Goal: Task Accomplishment & Management: Use online tool/utility

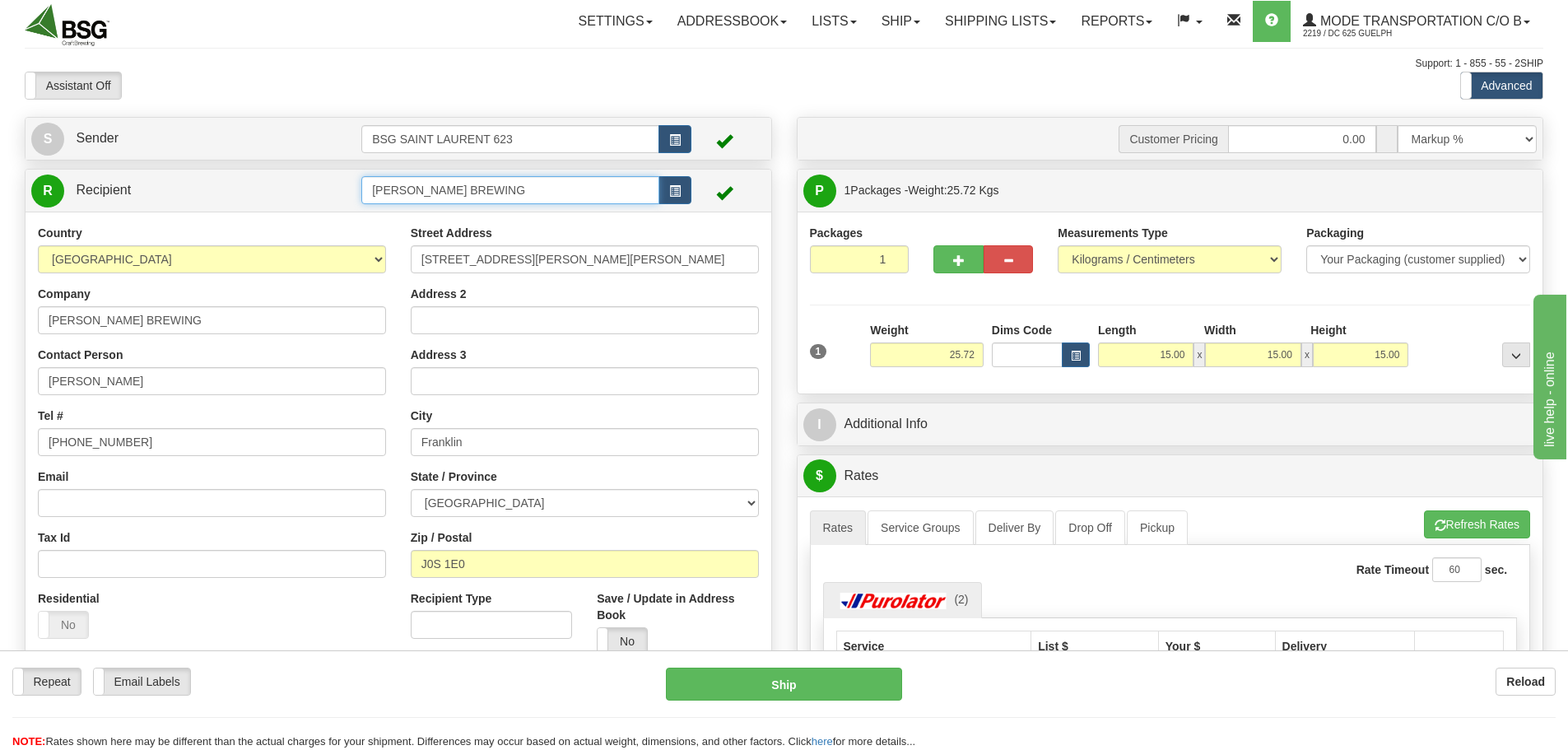
click at [552, 198] on input "[PERSON_NAME] BREWING" at bounding box center [510, 190] width 298 height 28
drag, startPoint x: 545, startPoint y: 193, endPoint x: 311, endPoint y: 193, distance: 234.0
click at [311, 193] on tr "R Recipient [PERSON_NAME] BREWING" at bounding box center [398, 191] width 734 height 34
click at [427, 213] on div "BOQUEBIERE" at bounding box center [508, 215] width 282 height 18
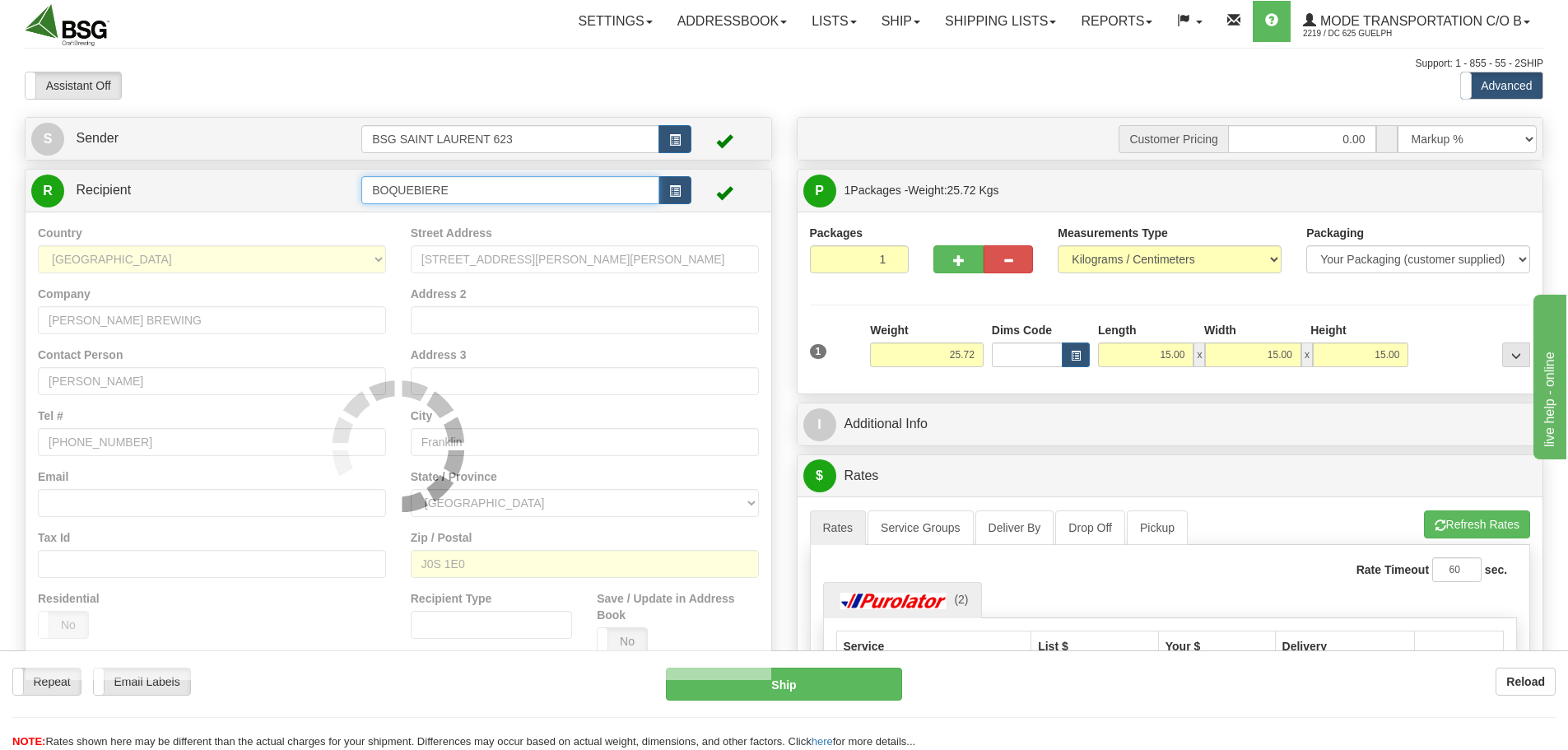
type input "BOQUEBIERE"
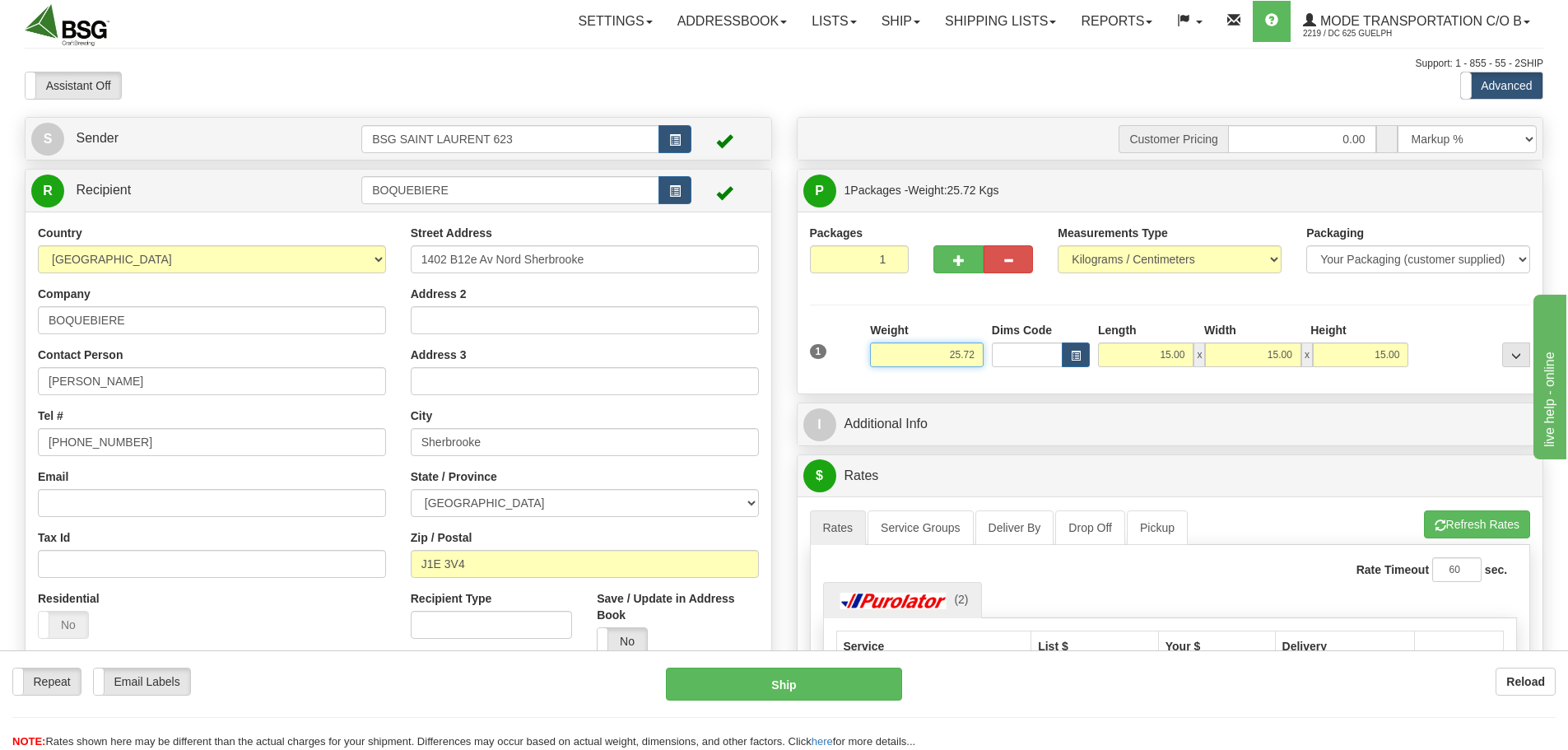
drag, startPoint x: 934, startPoint y: 348, endPoint x: 1028, endPoint y: 364, distance: 95.4
click at [1024, 361] on div "1 Weight 25.72 Dims Code x x" at bounding box center [1170, 351] width 729 height 58
paste input "5.3883"
type input "5.39"
click at [1459, 334] on div at bounding box center [1473, 345] width 122 height 46
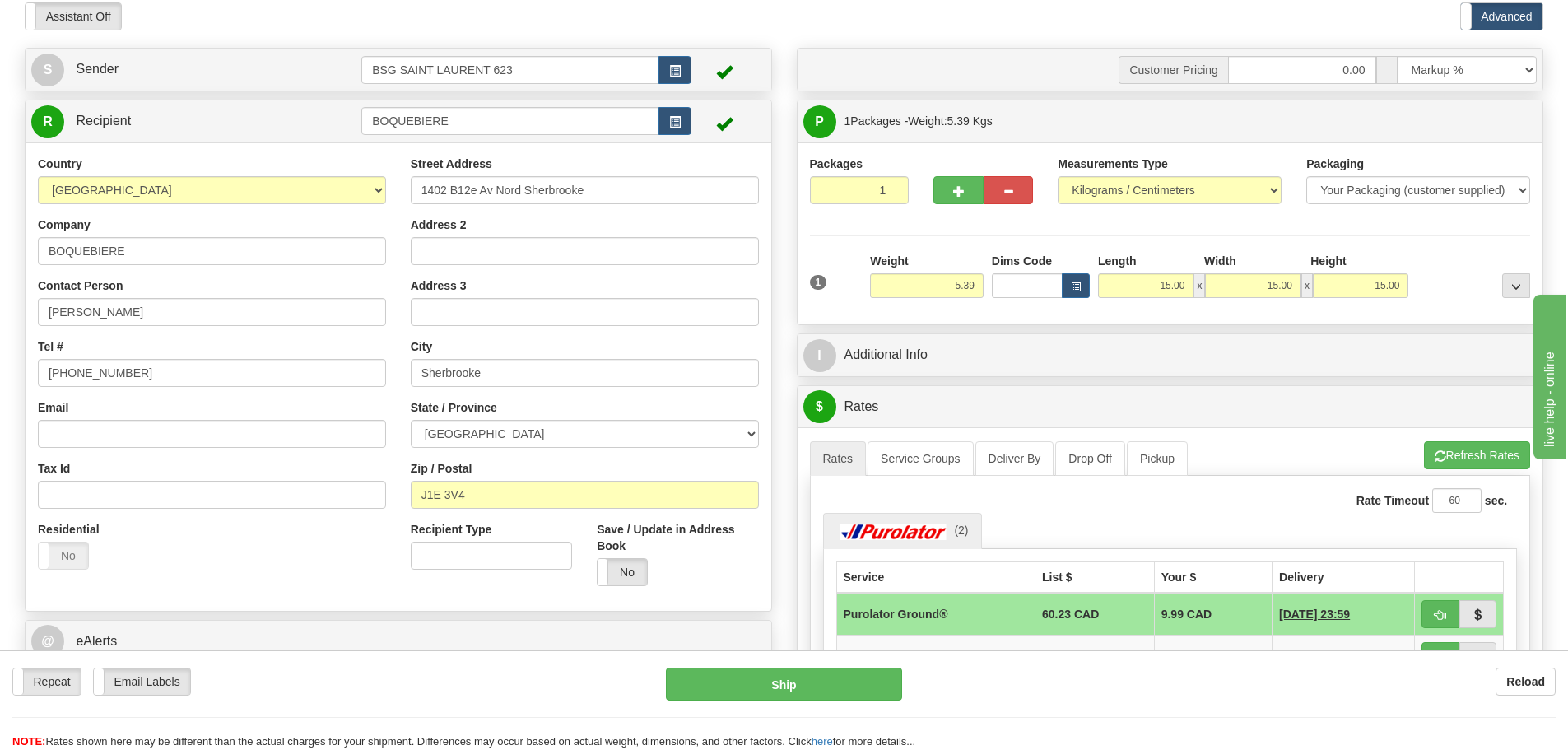
scroll to position [165, 0]
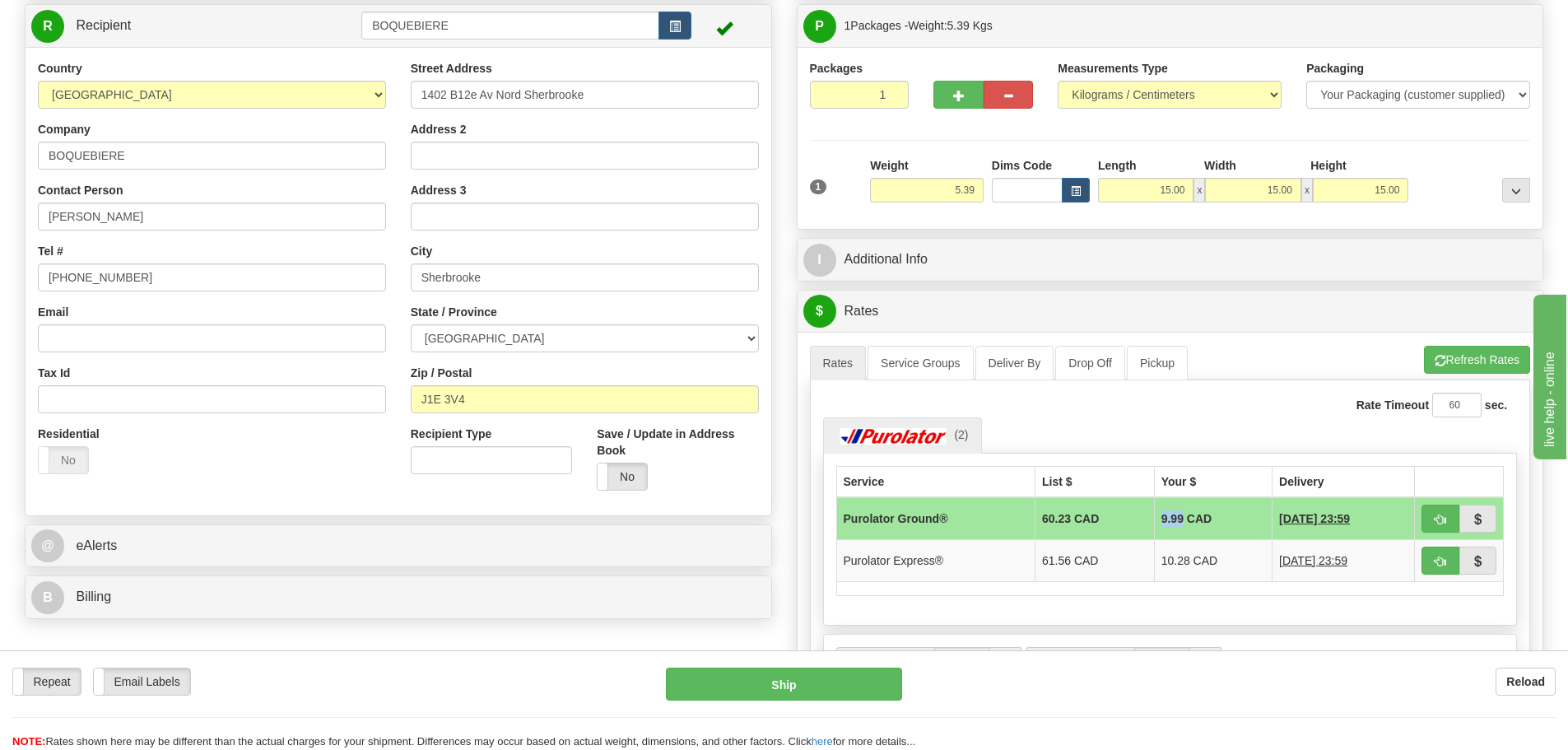
drag, startPoint x: 1143, startPoint y: 518, endPoint x: 1166, endPoint y: 524, distance: 23.8
click at [1166, 524] on td "9.99 CAD" at bounding box center [1212, 518] width 117 height 43
copy td "9.99"
